Goal: Navigation & Orientation: Understand site structure

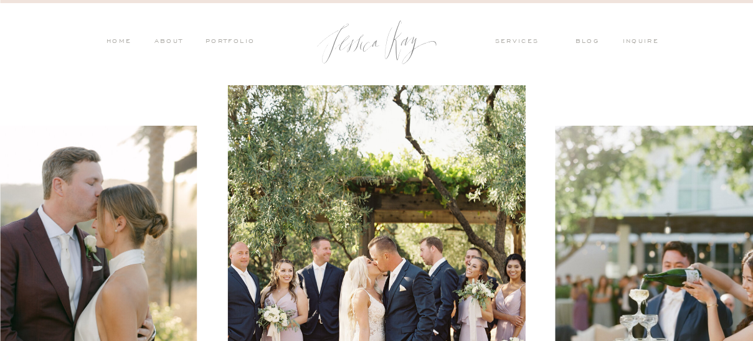
click at [523, 45] on nav "services" at bounding box center [525, 42] width 61 height 11
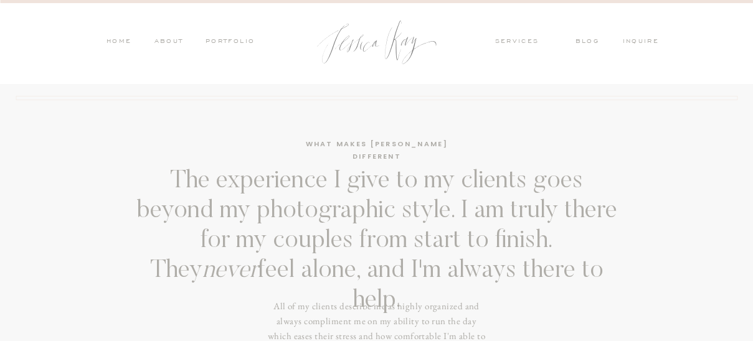
click at [244, 41] on nav "PORTFOLIO" at bounding box center [230, 42] width 52 height 11
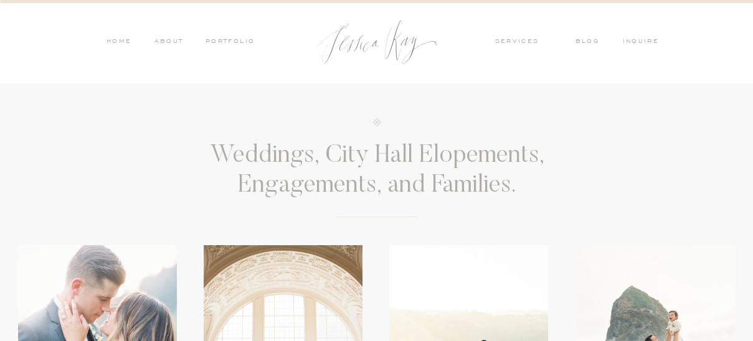
click at [592, 38] on nav "blog" at bounding box center [592, 42] width 32 height 11
